Goal: Information Seeking & Learning: Check status

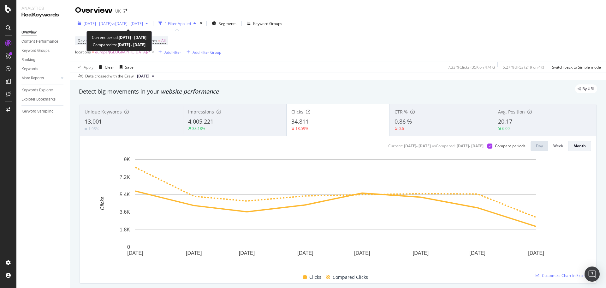
click at [143, 25] on span "vs [DATE] - [DATE]" at bounding box center [127, 23] width 32 height 5
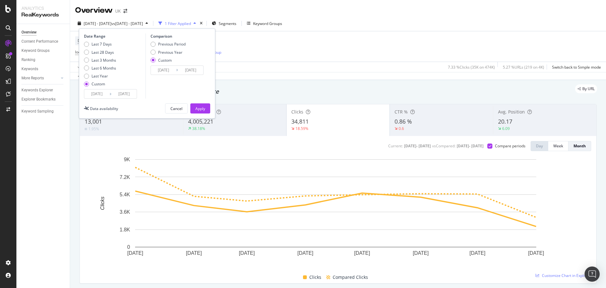
click at [160, 74] on input "[DATE]" at bounding box center [163, 70] width 25 height 9
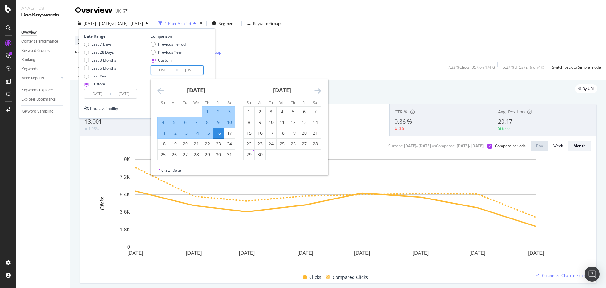
click at [162, 93] on icon "Move backward to switch to the previous month." at bounding box center [161, 91] width 7 height 8
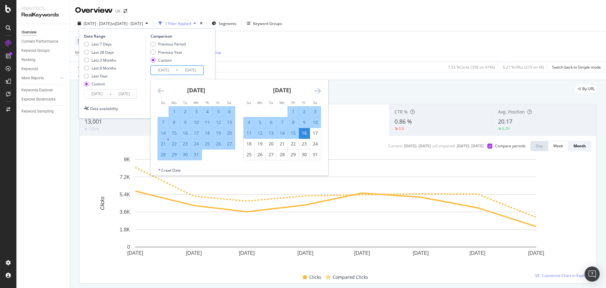
click at [162, 93] on icon "Move backward to switch to the previous month." at bounding box center [161, 91] width 7 height 8
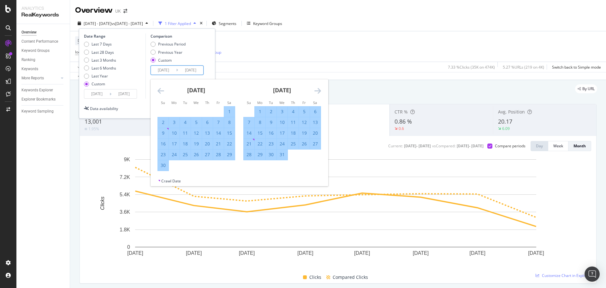
click at [161, 91] on icon "Move backward to switch to the previous month." at bounding box center [161, 91] width 7 height 8
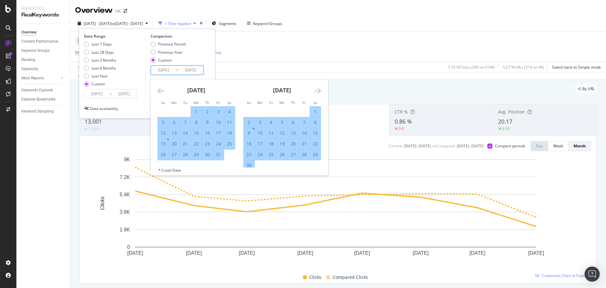
click at [161, 91] on icon "Move backward to switch to the previous month." at bounding box center [161, 91] width 7 height 8
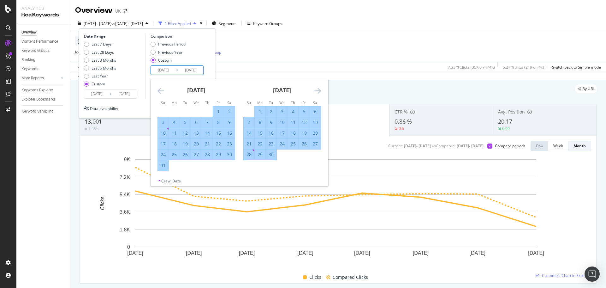
click at [161, 91] on icon "Move backward to switch to the previous month." at bounding box center [161, 91] width 7 height 8
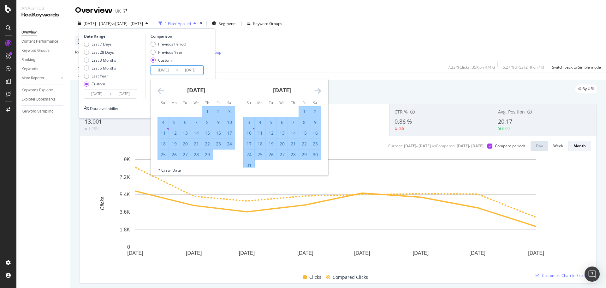
click at [161, 91] on icon "Move backward to switch to the previous month." at bounding box center [161, 91] width 7 height 8
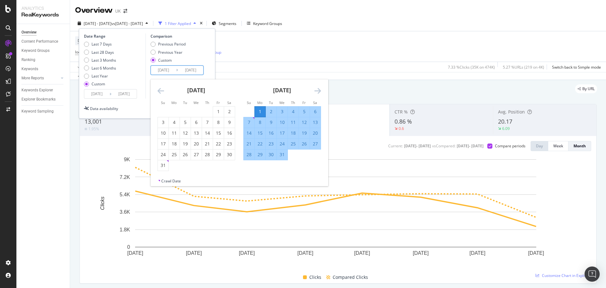
click at [161, 91] on icon "Move backward to switch to the previous month." at bounding box center [161, 91] width 7 height 8
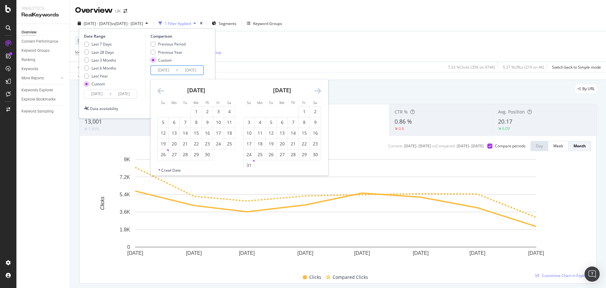
click at [161, 91] on icon "Move backward to switch to the previous month." at bounding box center [161, 91] width 7 height 8
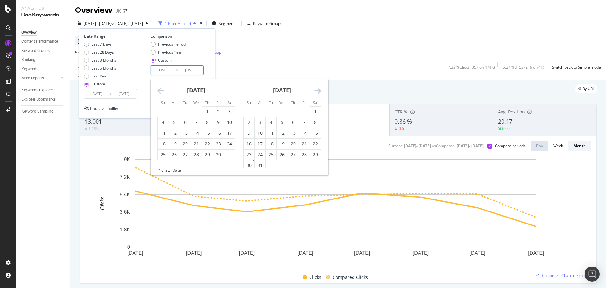
click at [161, 91] on icon "Move backward to switch to the previous month." at bounding box center [161, 91] width 7 height 8
click at [160, 91] on icon "Move backward to switch to the previous month." at bounding box center [161, 91] width 7 height 8
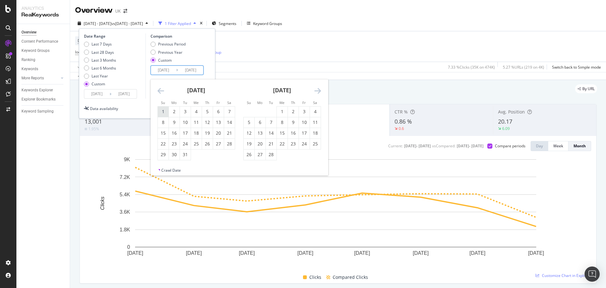
click at [165, 109] on div "1" at bounding box center [163, 111] width 11 height 6
type input "[DATE]"
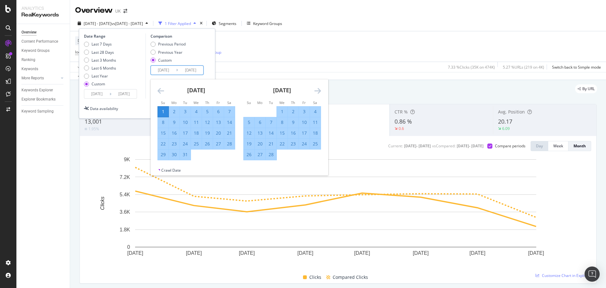
click at [319, 90] on icon "Move forward to switch to the next month." at bounding box center [317, 91] width 7 height 8
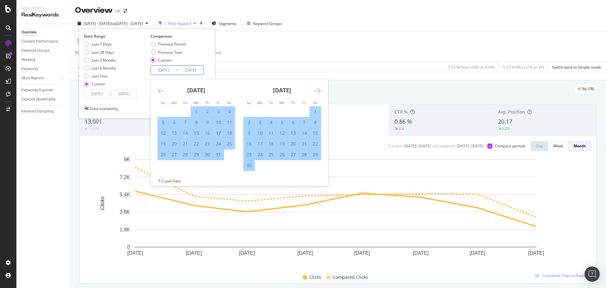
click at [319, 90] on icon "Move forward to switch to the next month." at bounding box center [317, 91] width 7 height 8
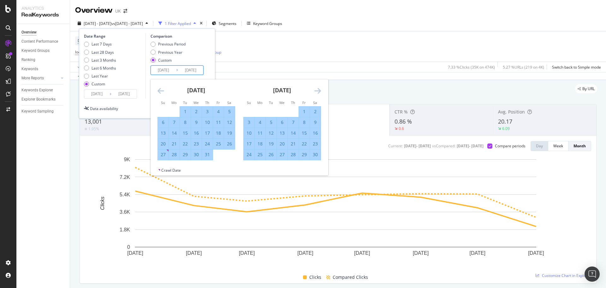
click at [319, 90] on icon "Move forward to switch to the next month." at bounding box center [317, 91] width 7 height 8
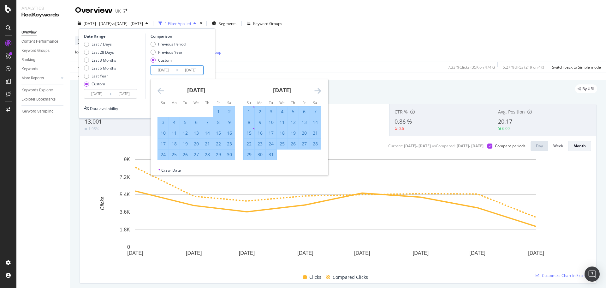
click at [319, 90] on icon "Move forward to switch to the next month." at bounding box center [317, 91] width 7 height 8
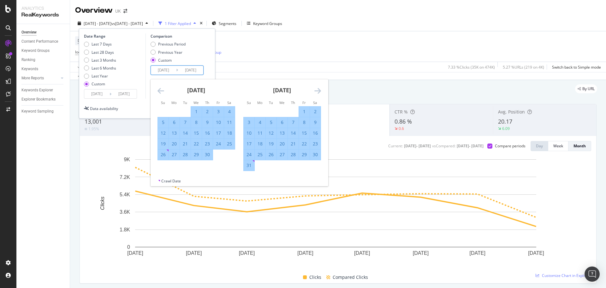
click at [163, 89] on icon "Move backward to switch to the previous month." at bounding box center [161, 91] width 7 height 8
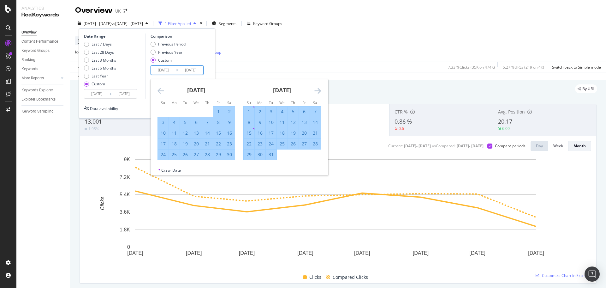
click at [163, 89] on icon "Move backward to switch to the previous month." at bounding box center [161, 91] width 7 height 8
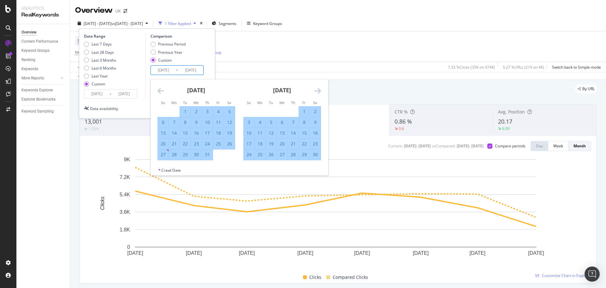
click at [195, 130] on div "16" at bounding box center [196, 133] width 11 height 6
type input "[DATE]"
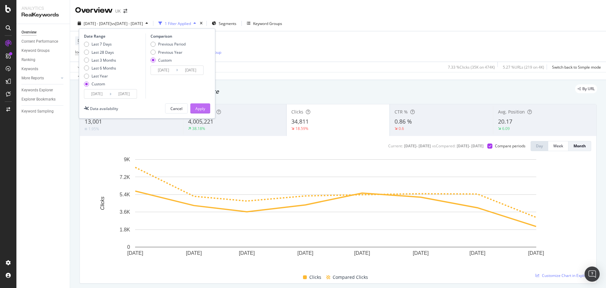
click at [200, 110] on div "Apply" at bounding box center [200, 108] width 10 height 5
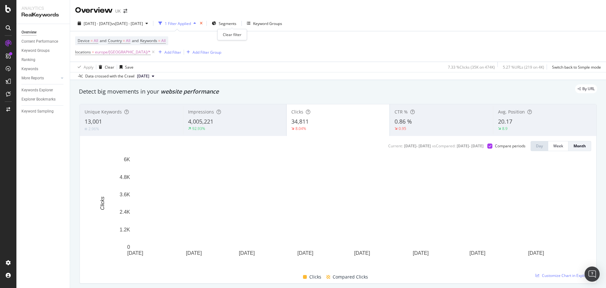
click at [203, 24] on icon "times" at bounding box center [201, 23] width 3 height 4
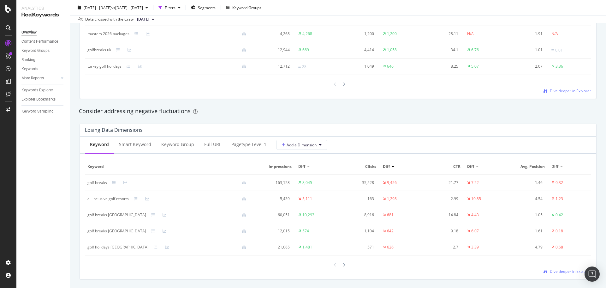
scroll to position [663, 0]
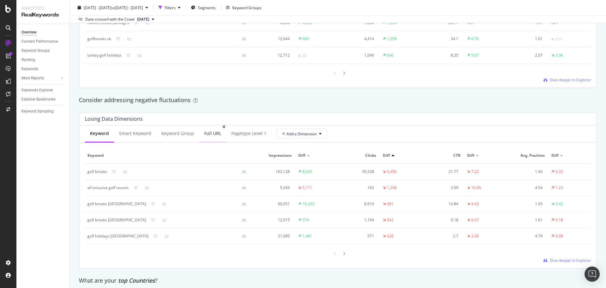
click at [208, 134] on div "Full URL" at bounding box center [212, 133] width 17 height 6
click at [216, 9] on span "Segments" at bounding box center [207, 7] width 18 height 5
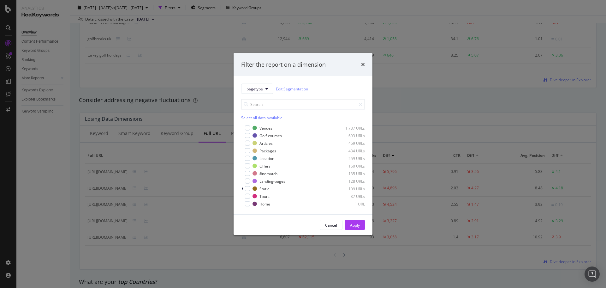
click at [392, 92] on div "Filter the report on a dimension pagetype Edit Segmentation Select all data ava…" at bounding box center [303, 144] width 606 height 288
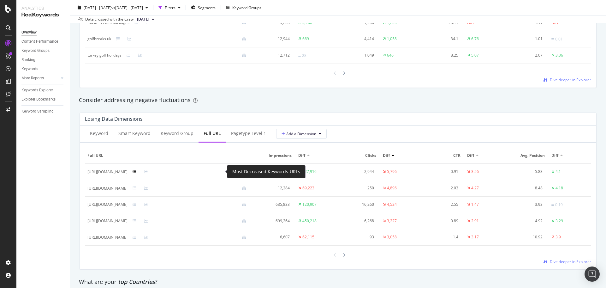
click at [136, 171] on icon at bounding box center [135, 172] width 4 height 4
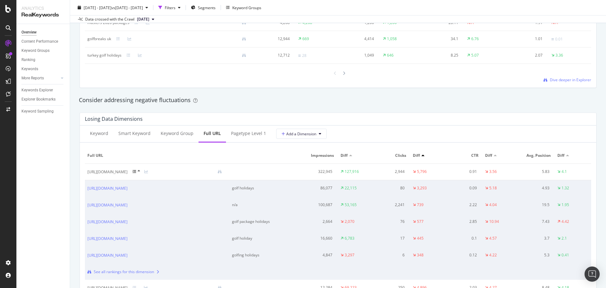
click at [136, 173] on icon at bounding box center [135, 172] width 4 height 4
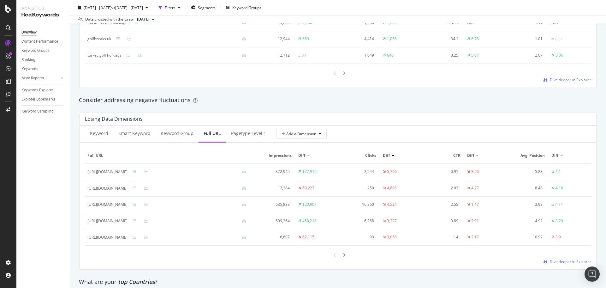
click at [343, 253] on icon at bounding box center [344, 255] width 3 height 4
click at [343, 254] on div at bounding box center [344, 254] width 6 height 9
click at [343, 255] on div at bounding box center [344, 254] width 6 height 9
